Goal: Navigation & Orientation: Find specific page/section

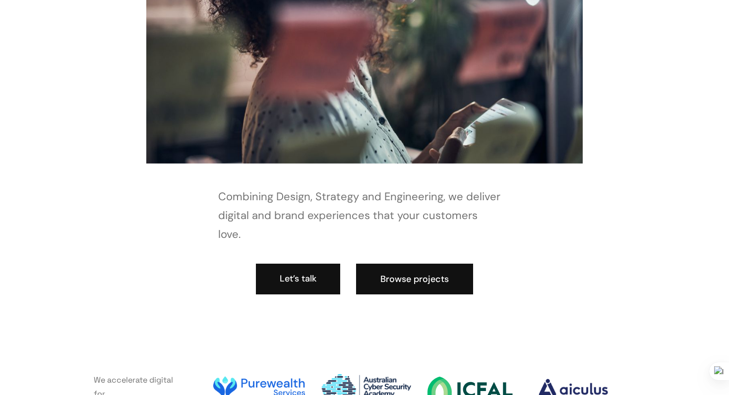
click at [381, 268] on link "Browse projects" at bounding box center [414, 279] width 117 height 31
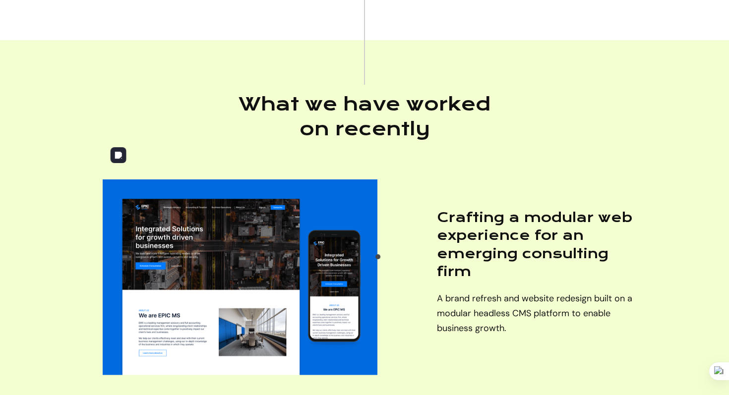
scroll to position [1552, 0]
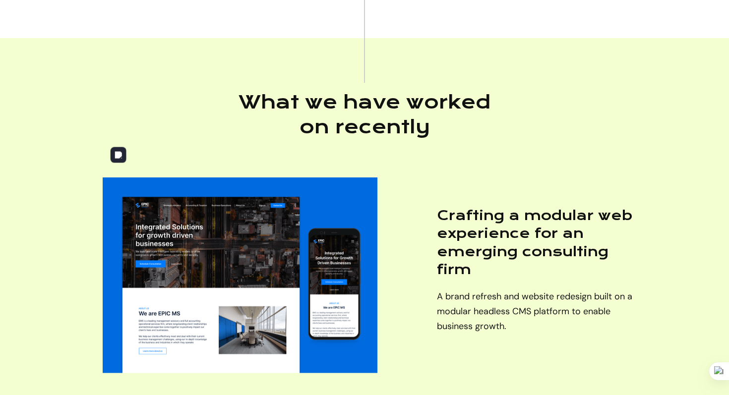
click at [244, 250] on img at bounding box center [240, 274] width 275 height 195
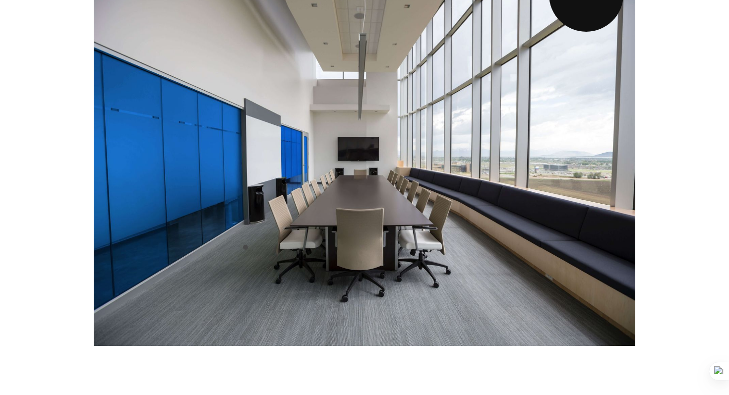
scroll to position [357, 0]
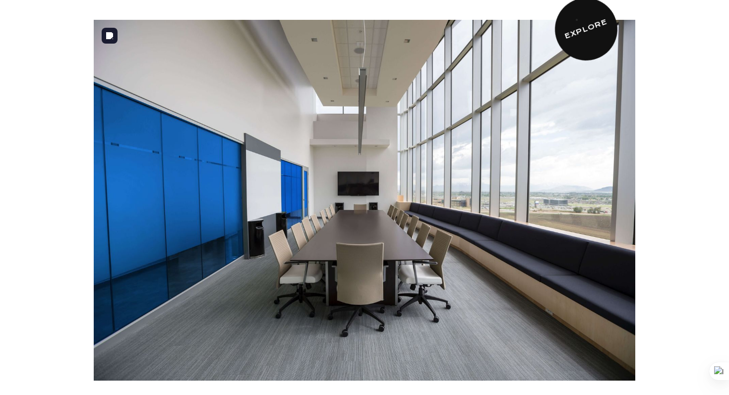
click at [575, 23] on link "Explore" at bounding box center [586, 29] width 80 height 80
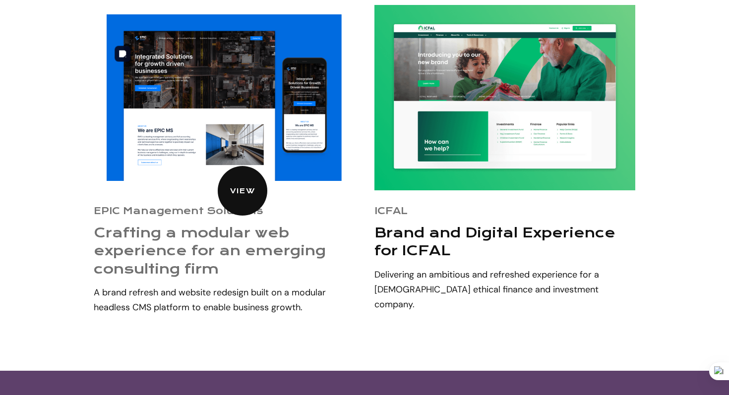
scroll to position [3145, 0]
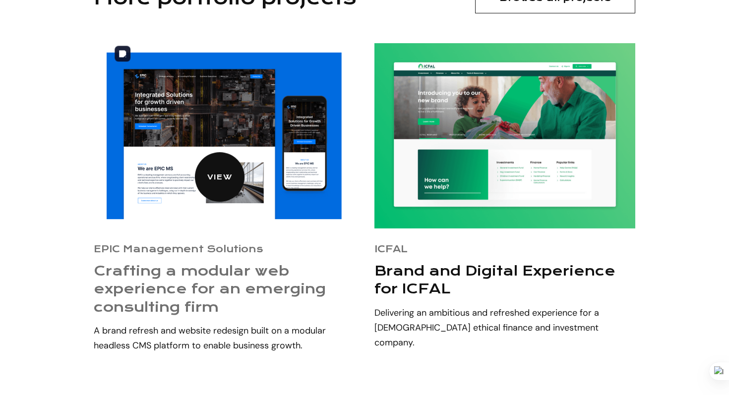
click at [197, 147] on img at bounding box center [224, 135] width 234 height 167
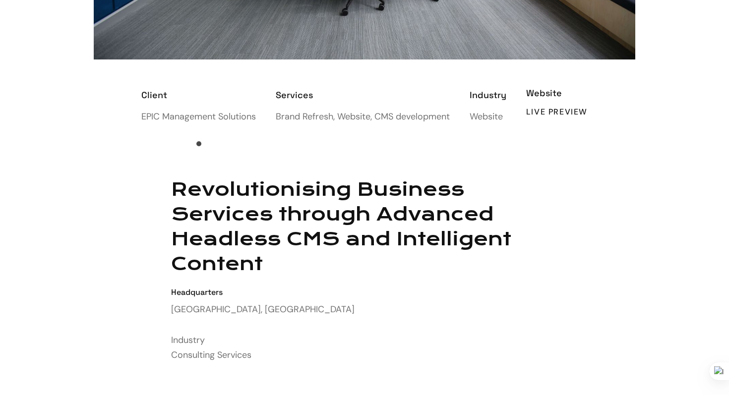
scroll to position [637, 0]
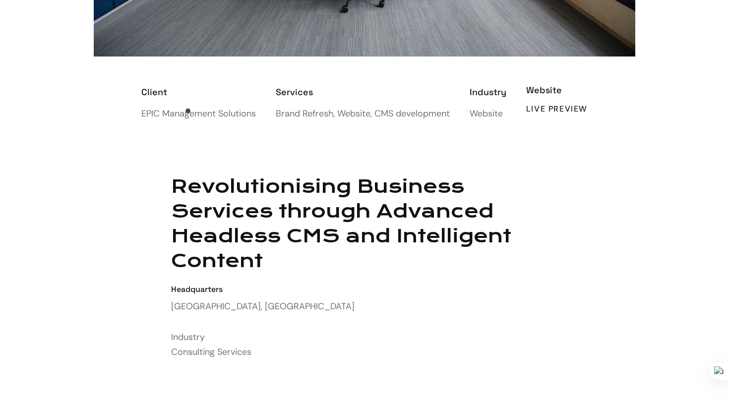
click at [185, 117] on div "EPIC Management Solutions" at bounding box center [198, 113] width 115 height 15
